Goal: Task Accomplishment & Management: Use online tool/utility

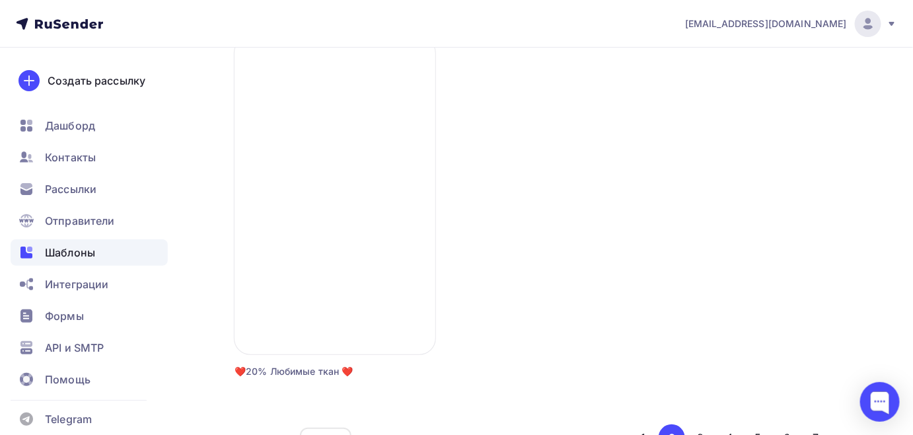
scroll to position [1669, 0]
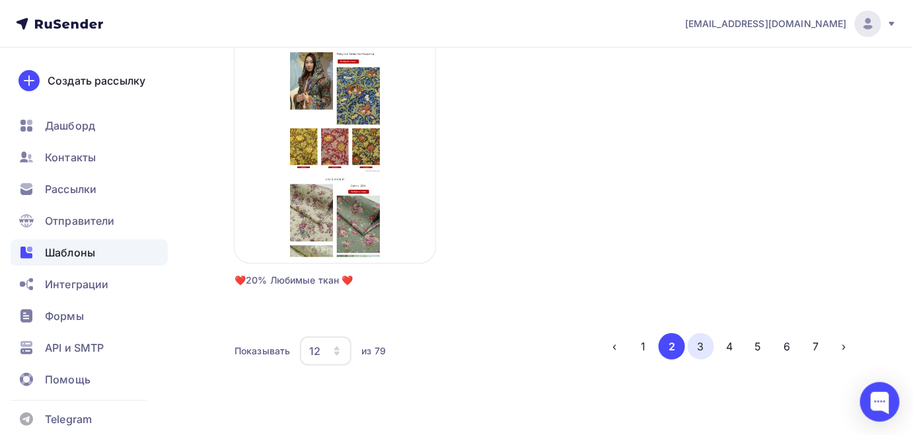
click at [697, 347] on button "3" at bounding box center [700, 346] width 26 height 26
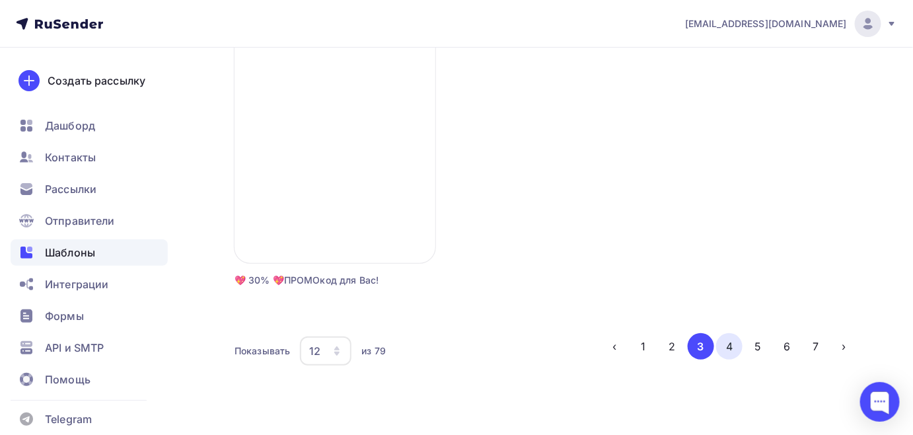
click at [736, 352] on button "4" at bounding box center [729, 346] width 26 height 26
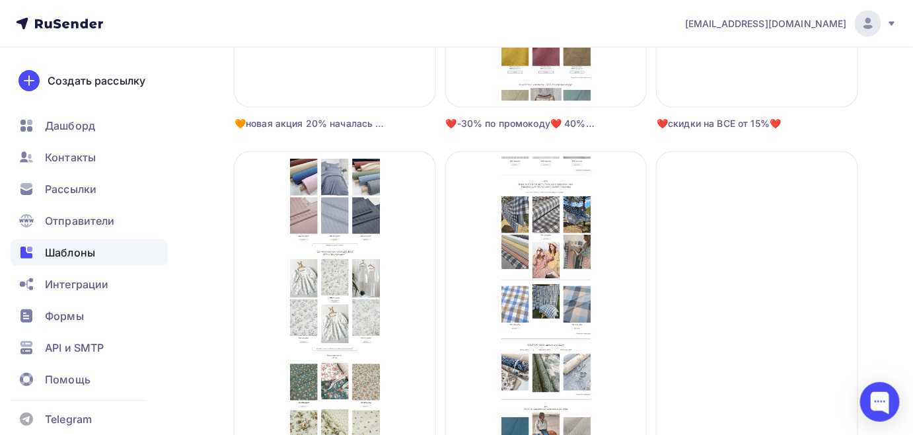
scroll to position [829, 0]
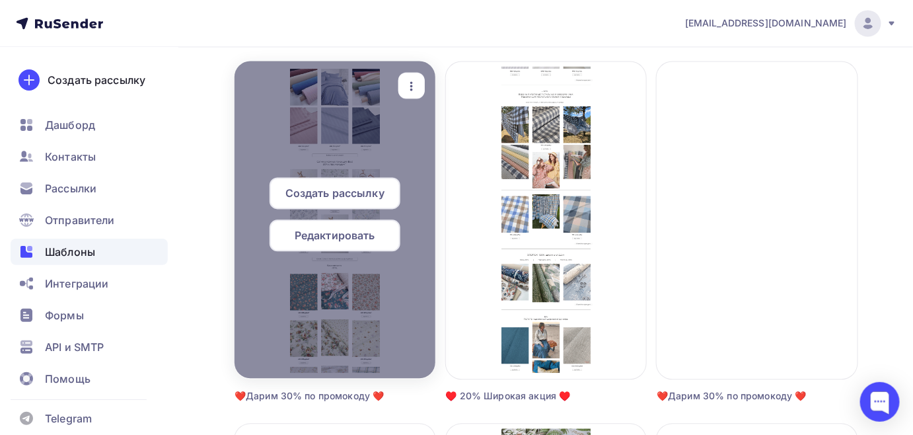
click at [345, 240] on span "Редактировать" at bounding box center [335, 236] width 81 height 16
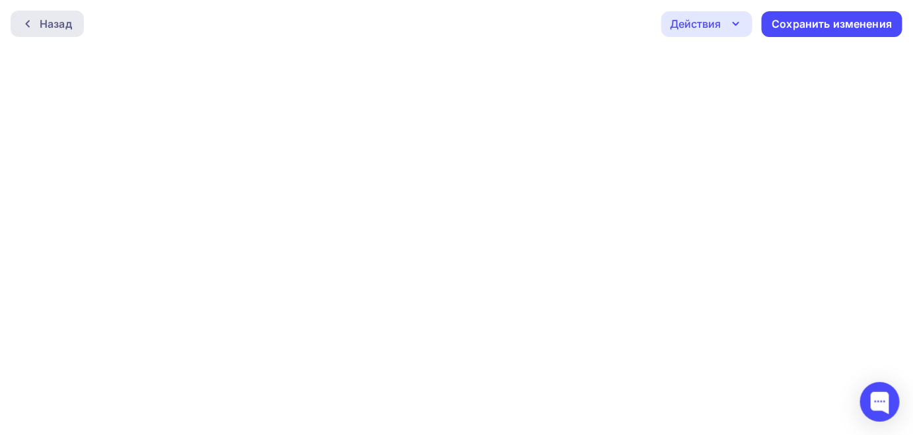
drag, startPoint x: 38, startPoint y: 15, endPoint x: 38, endPoint y: 22, distance: 7.3
click at [38, 22] on div "Назад" at bounding box center [47, 24] width 73 height 26
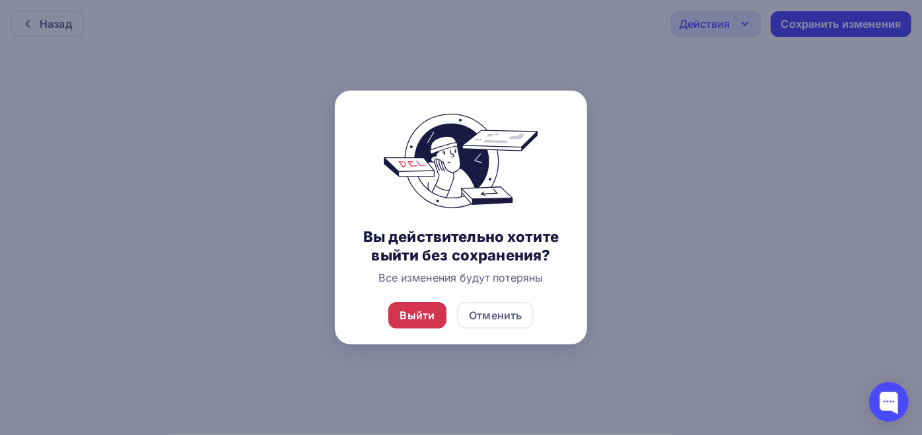
click at [442, 321] on div "Выйти" at bounding box center [417, 315] width 59 height 26
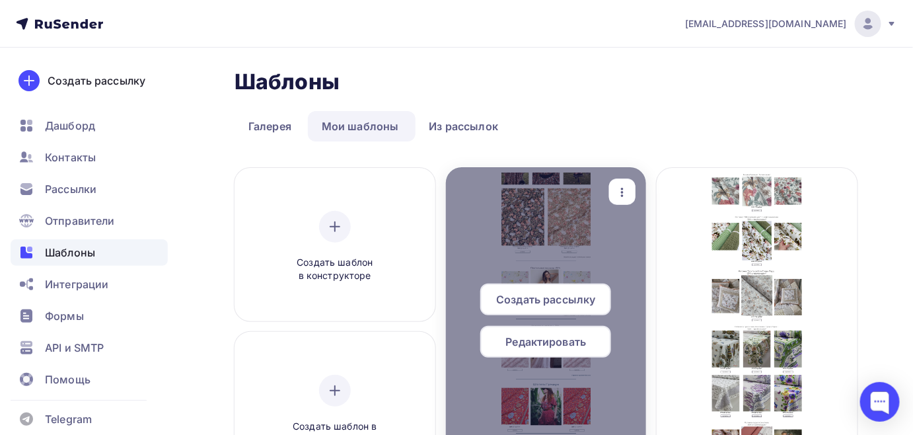
click at [542, 347] on span "Редактировать" at bounding box center [546, 341] width 81 height 16
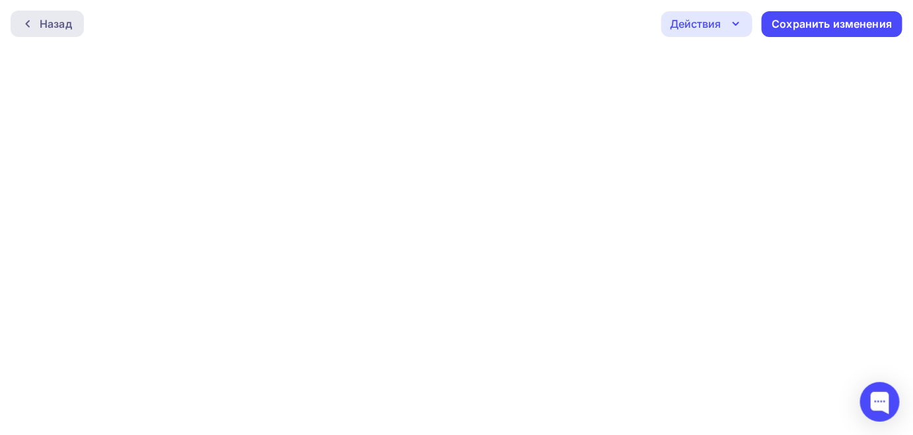
click at [36, 20] on div at bounding box center [30, 23] width 17 height 11
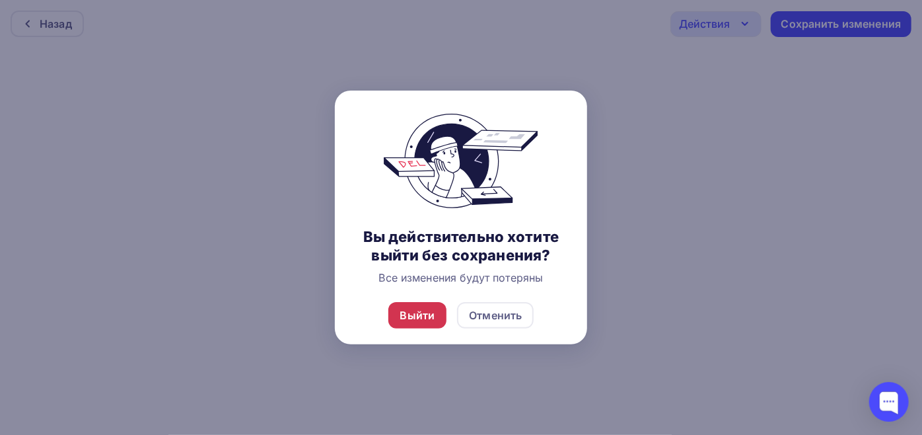
click at [407, 310] on div "Выйти" at bounding box center [417, 315] width 35 height 16
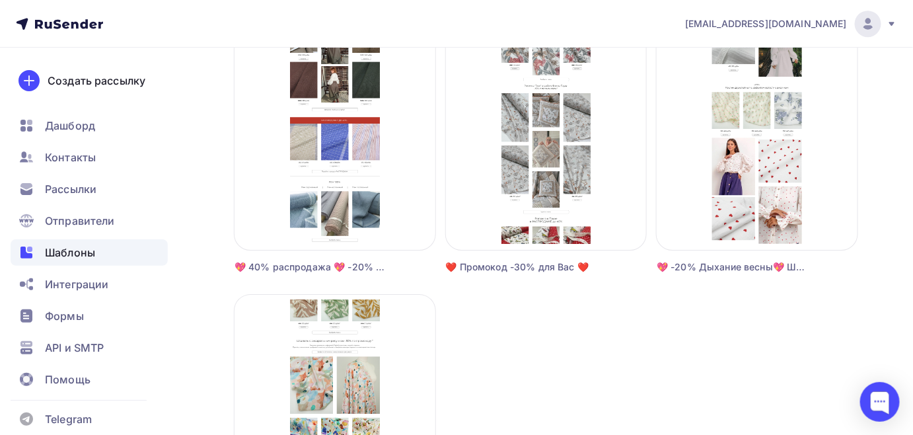
scroll to position [1669, 0]
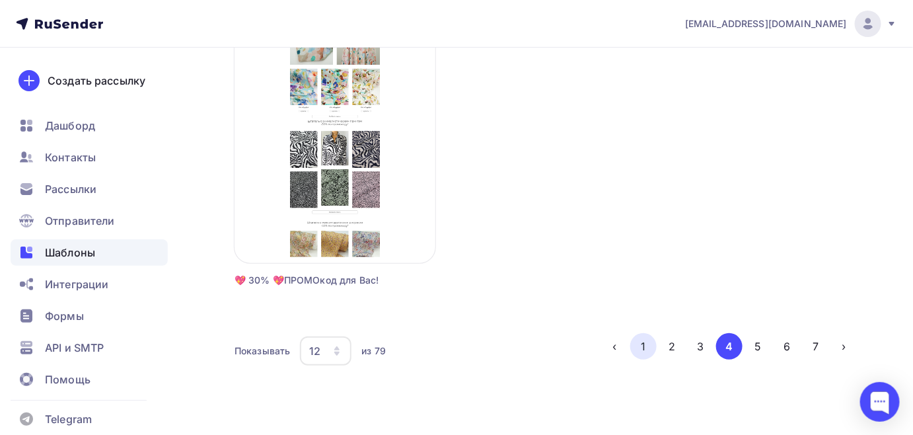
click at [637, 337] on button "1" at bounding box center [643, 346] width 26 height 26
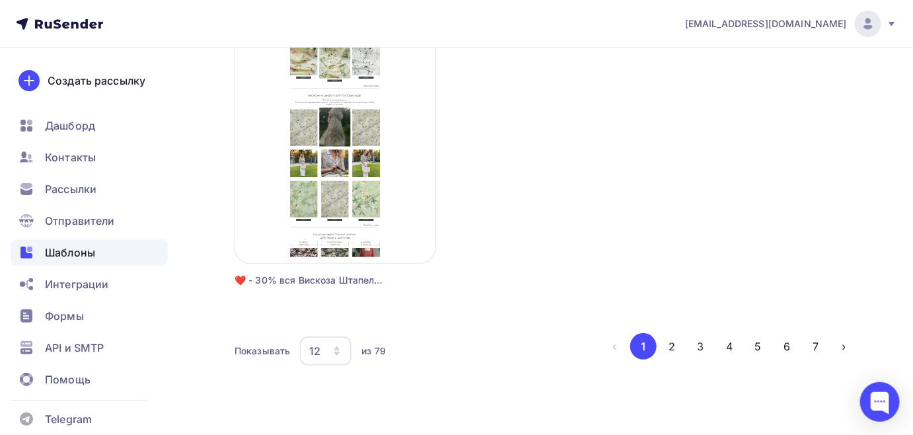
click at [637, 337] on button "1" at bounding box center [643, 346] width 26 height 26
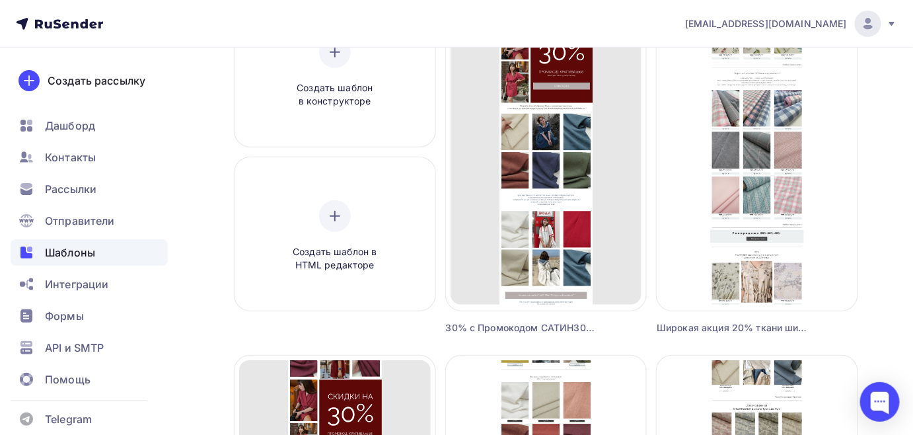
scroll to position [180, 0]
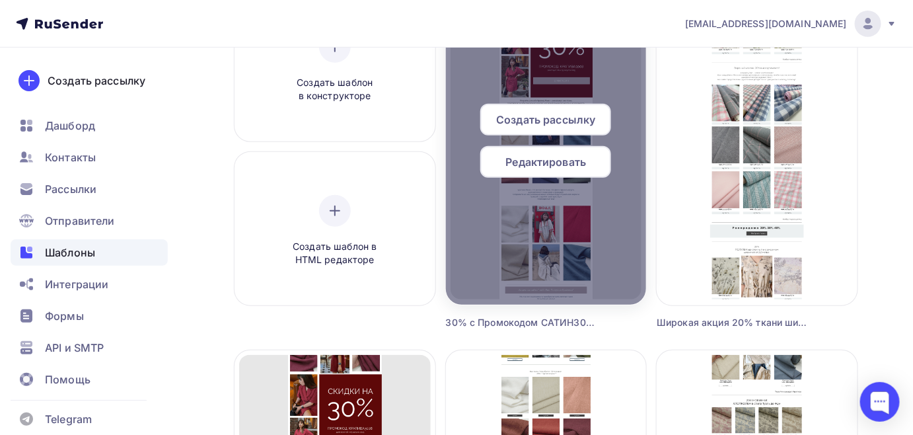
click at [548, 164] on span "Редактировать" at bounding box center [546, 162] width 81 height 16
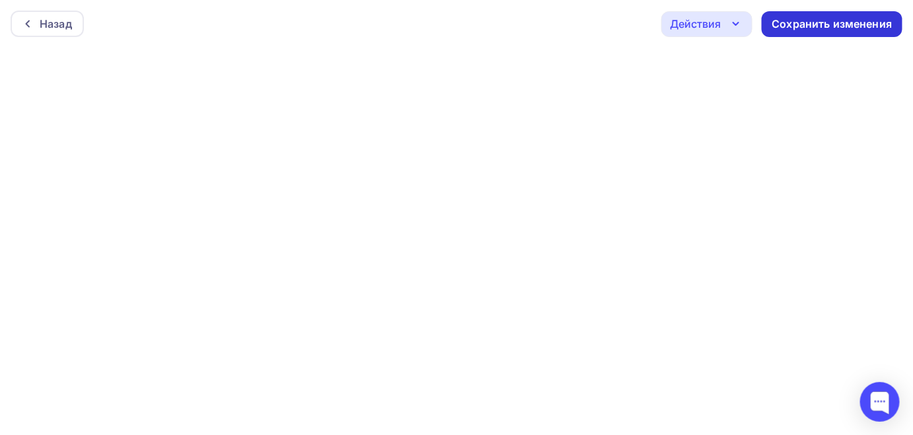
click at [783, 24] on div "Сохранить изменения" at bounding box center [832, 24] width 120 height 15
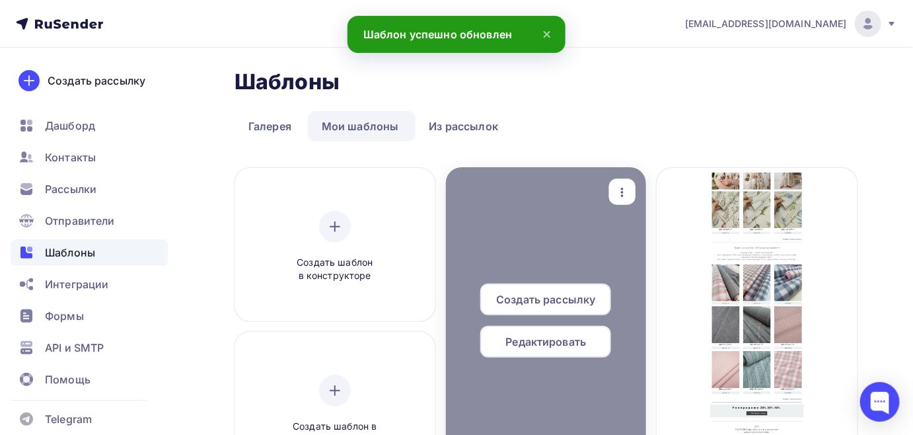
click at [579, 340] on span "Редактировать" at bounding box center [546, 341] width 81 height 16
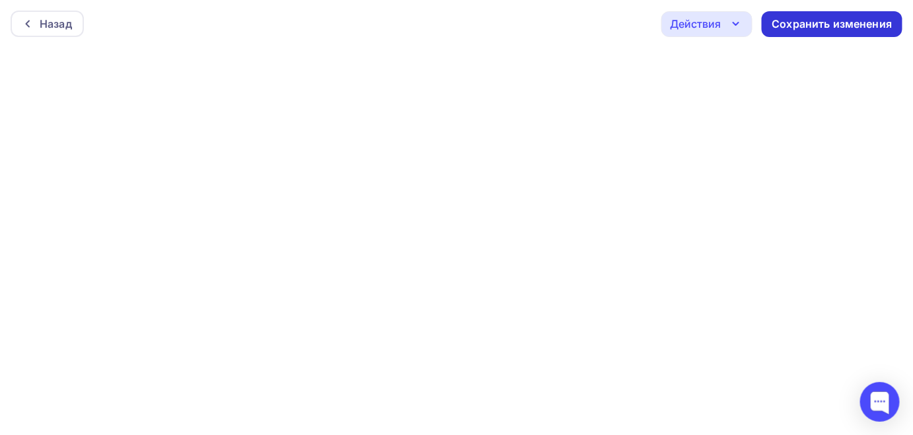
click at [792, 30] on div "Сохранить изменения" at bounding box center [832, 24] width 120 height 15
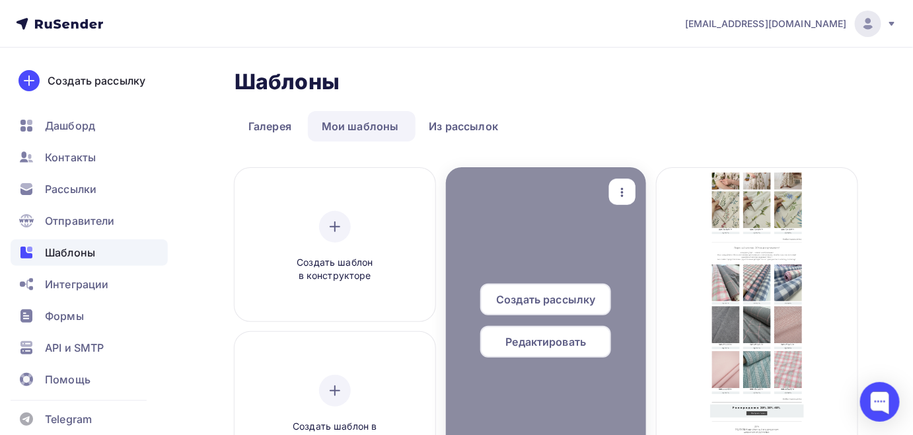
click at [561, 343] on span "Редактировать" at bounding box center [546, 341] width 81 height 16
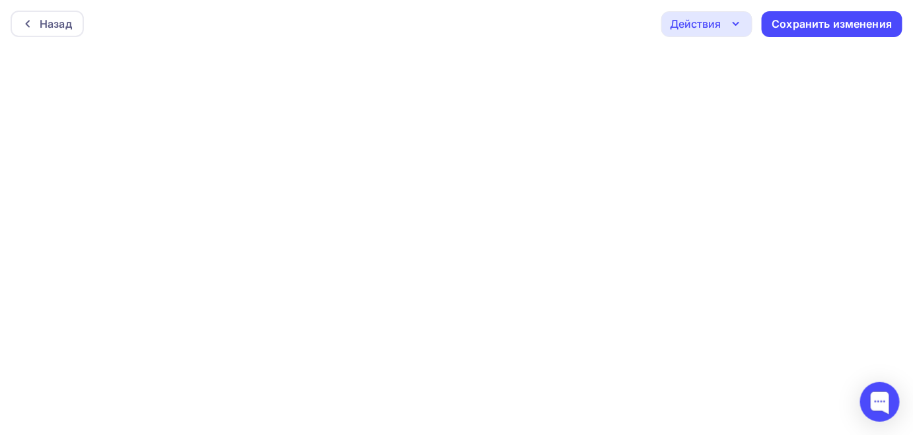
scroll to position [3, 0]
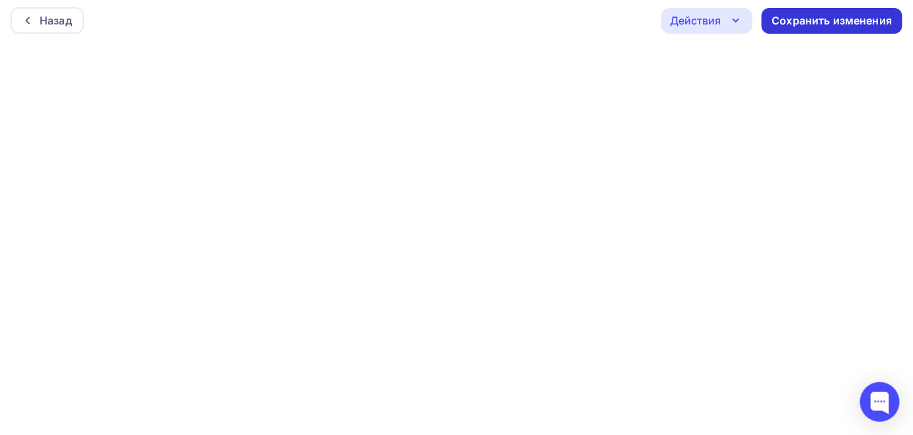
click at [804, 17] on div "Сохранить изменения" at bounding box center [832, 20] width 120 height 15
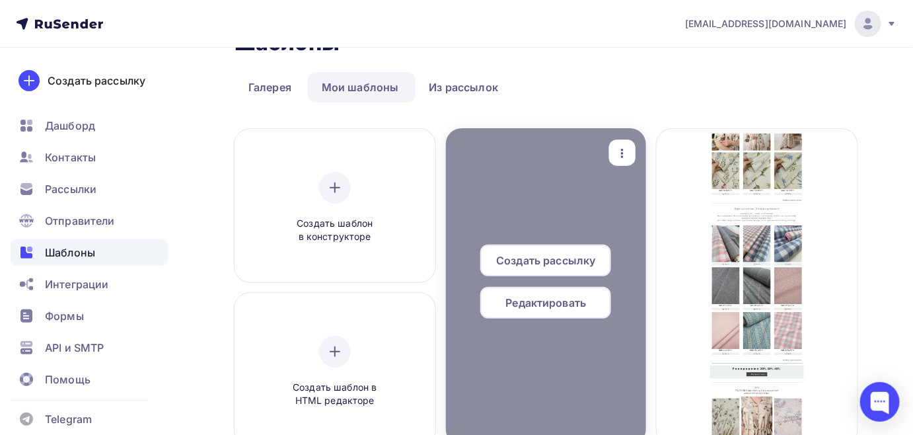
scroll to position [120, 0]
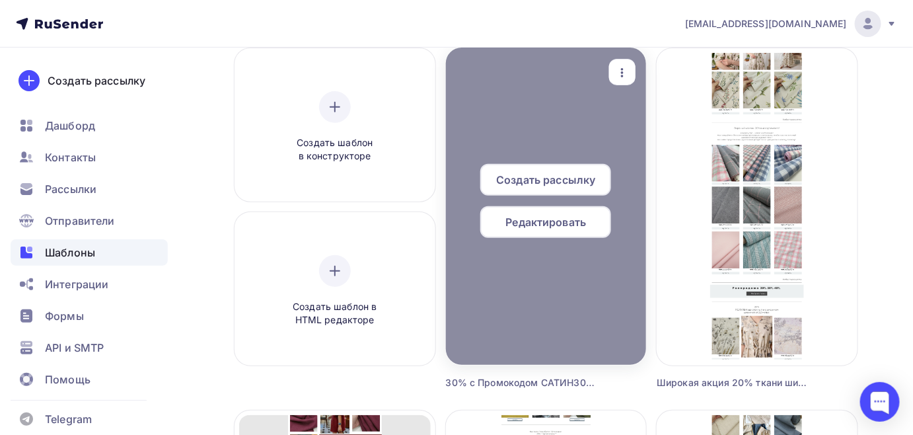
click at [561, 209] on div "Редактировать" at bounding box center [545, 222] width 131 height 32
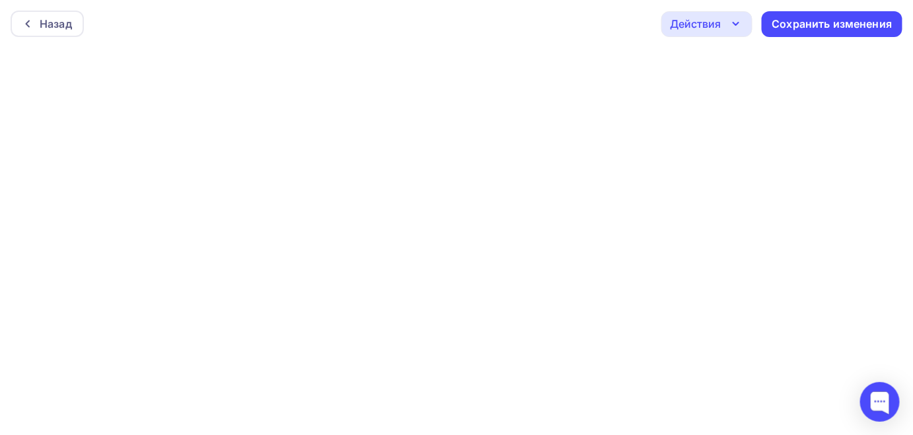
scroll to position [3, 0]
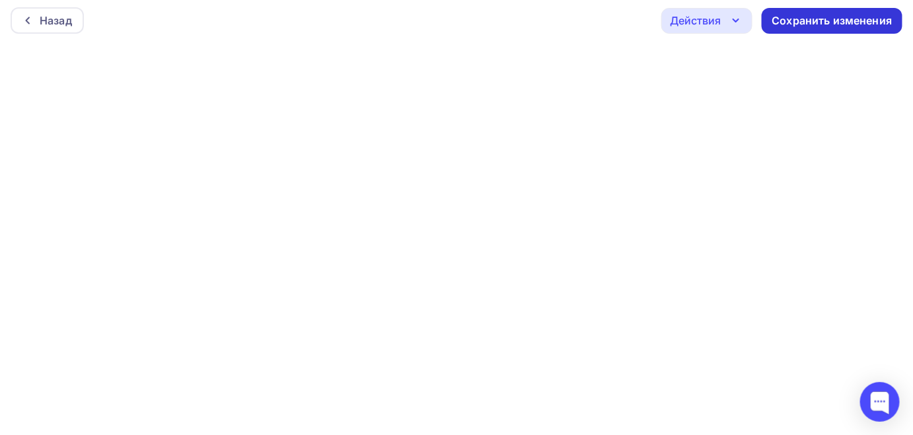
click at [812, 14] on div "Сохранить изменения" at bounding box center [832, 20] width 120 height 15
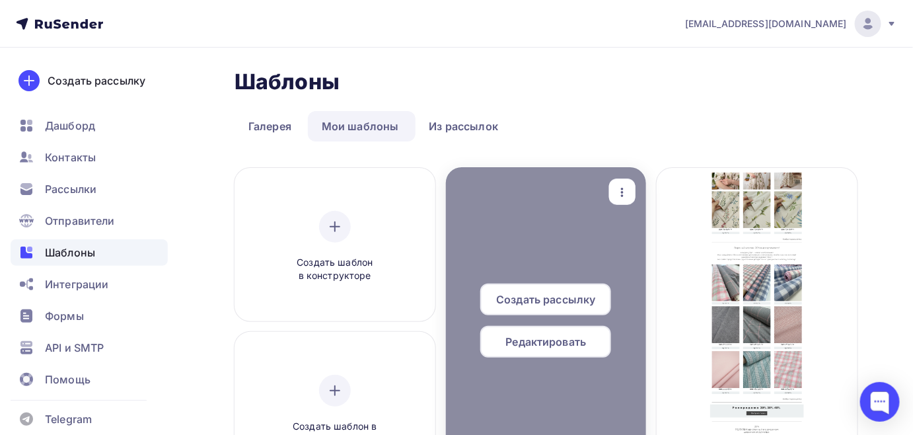
scroll to position [120, 0]
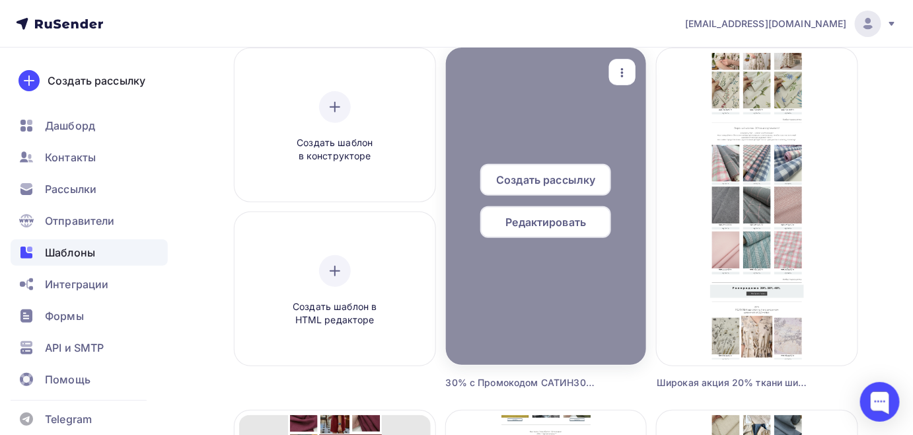
click at [561, 209] on div "Редактировать" at bounding box center [545, 222] width 131 height 32
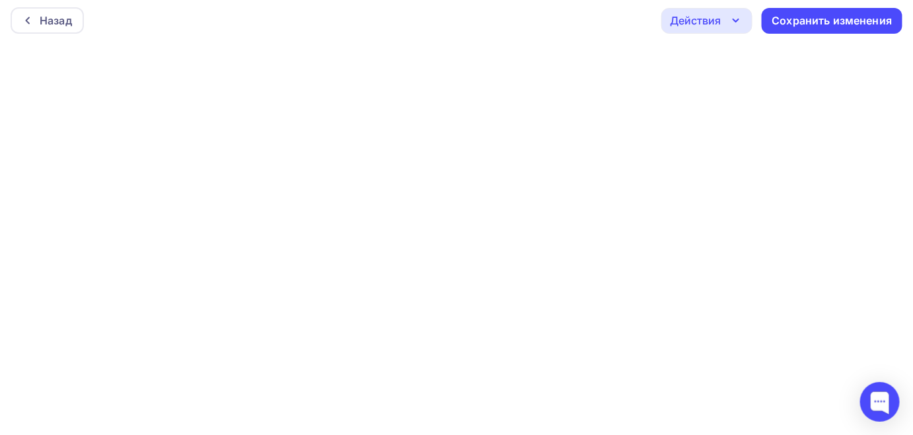
scroll to position [3, 0]
click at [808, 22] on div "Сохранить изменения" at bounding box center [832, 20] width 120 height 15
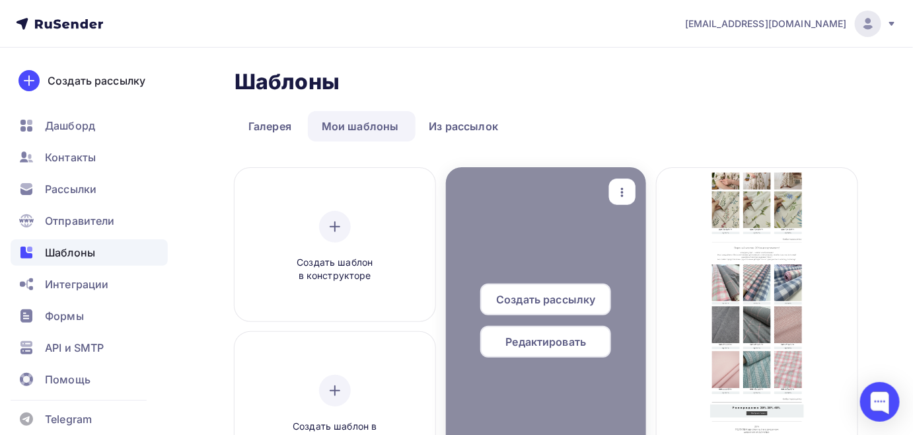
click at [532, 341] on span "Редактировать" at bounding box center [546, 341] width 81 height 16
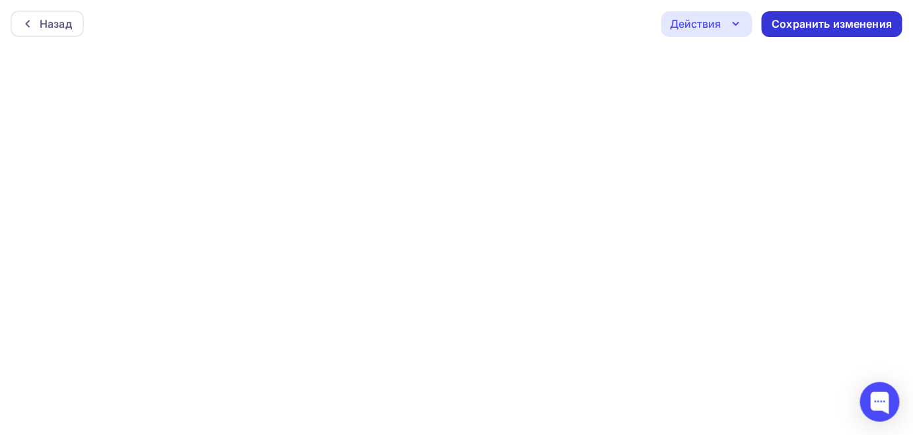
click at [777, 17] on div "Сохранить изменения" at bounding box center [832, 24] width 120 height 15
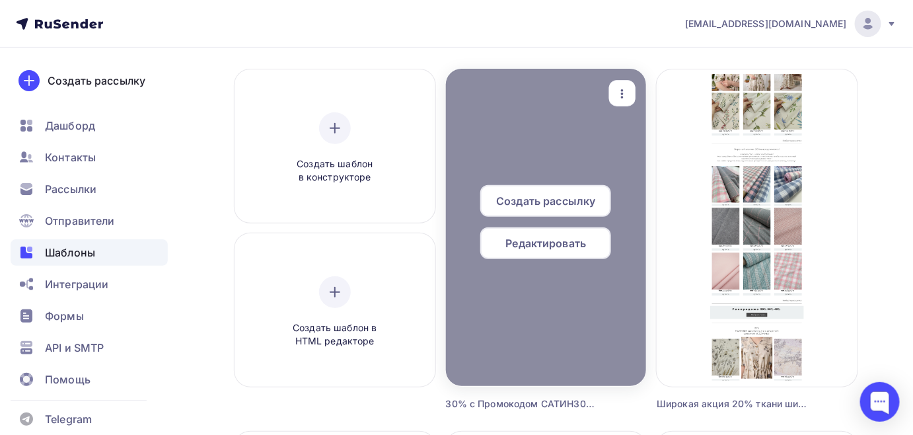
scroll to position [120, 0]
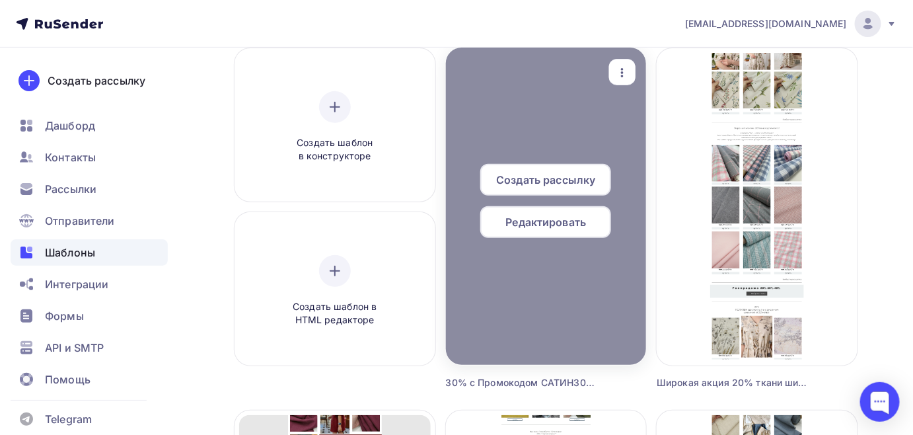
click at [547, 228] on span "Редактировать" at bounding box center [546, 222] width 81 height 16
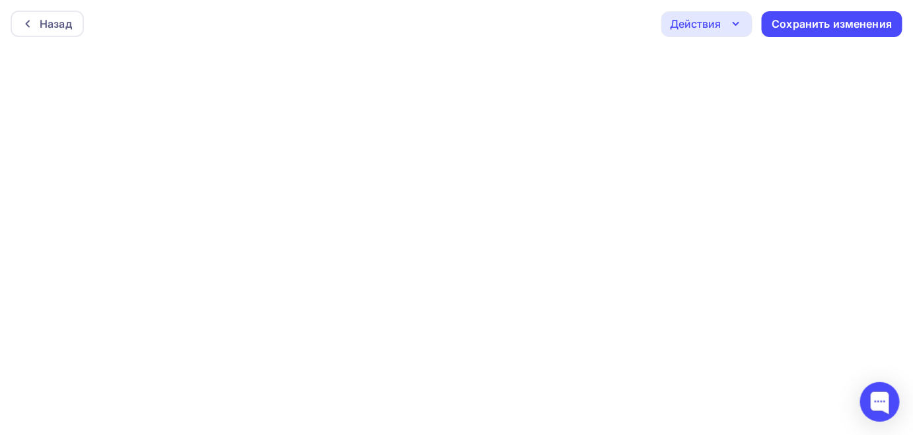
scroll to position [3, 0]
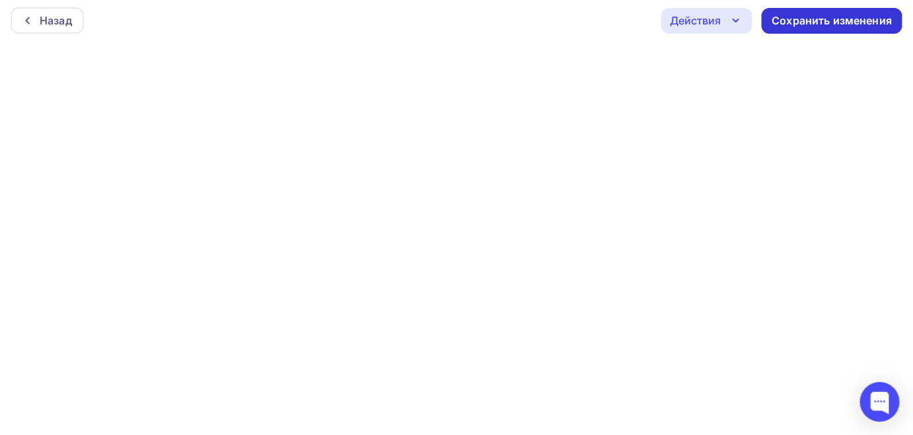
click at [868, 11] on div "Сохранить изменения" at bounding box center [831, 21] width 141 height 26
